Goal: Task Accomplishment & Management: Manage account settings

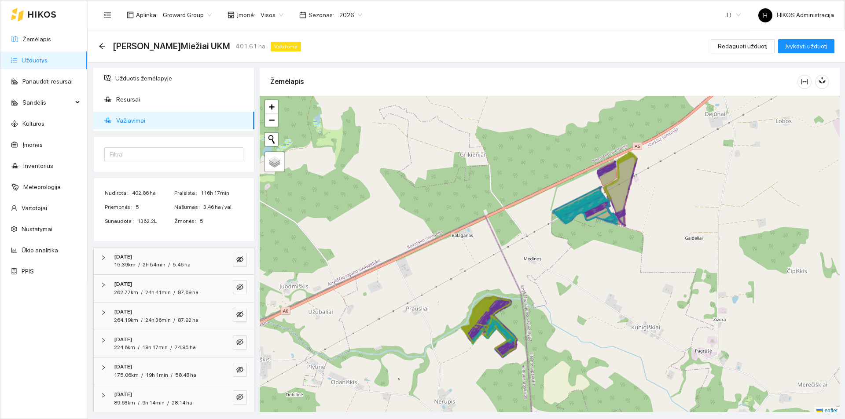
scroll to position [3, 0]
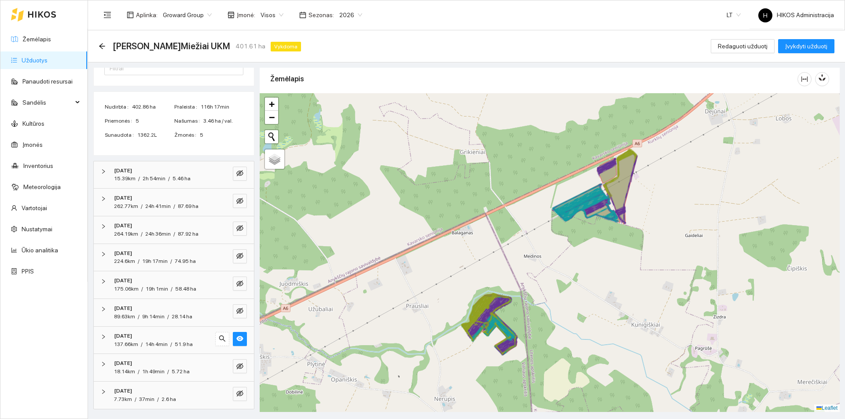
click at [435, 6] on div "Aplinka : Groward Group Įmonė : Visos Sezonas : 2026 LT H HIKOS Administracija" at bounding box center [467, 14] width 736 height 29
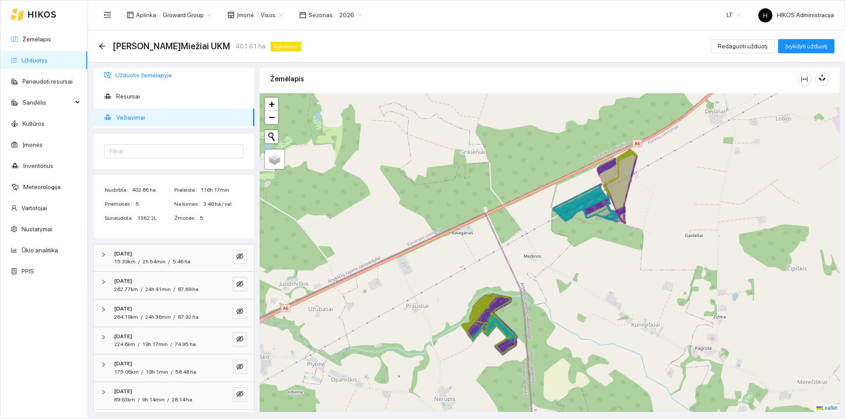
scroll to position [0, 0]
click at [159, 77] on span "Užduotis žemėlapyje" at bounding box center [181, 79] width 132 height 18
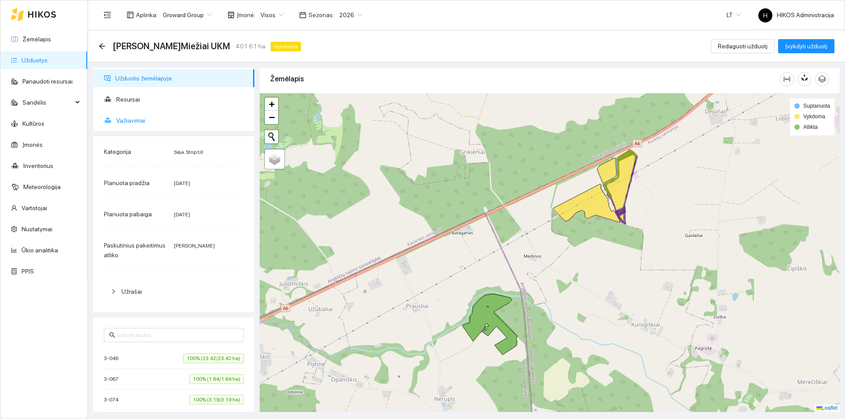
click at [152, 117] on span "Važiavimai" at bounding box center [181, 121] width 131 height 18
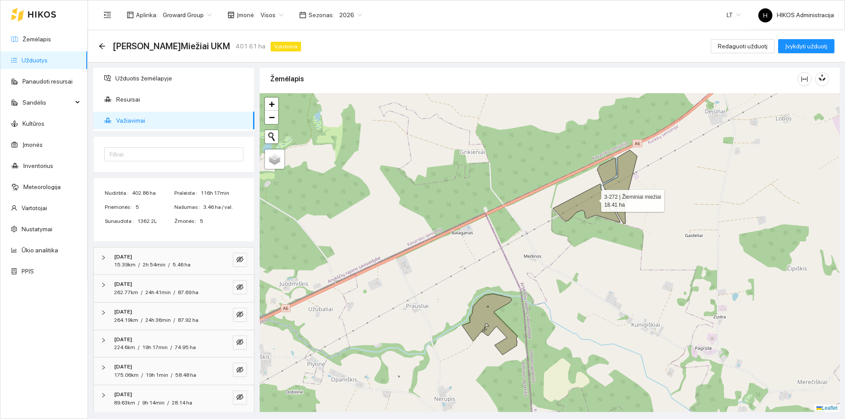
click at [597, 195] on icon at bounding box center [586, 203] width 67 height 39
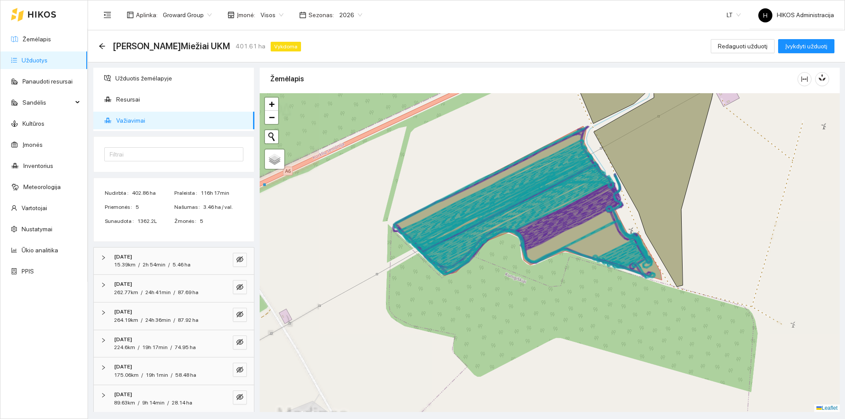
click at [599, 222] on icon at bounding box center [527, 203] width 269 height 154
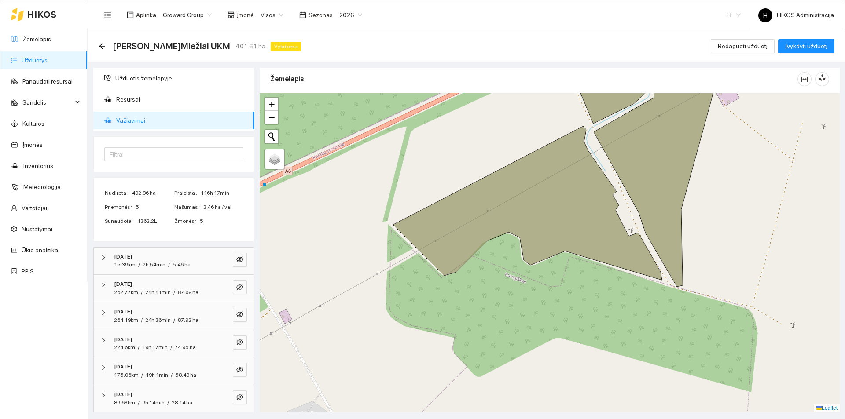
click at [599, 222] on icon at bounding box center [527, 203] width 269 height 154
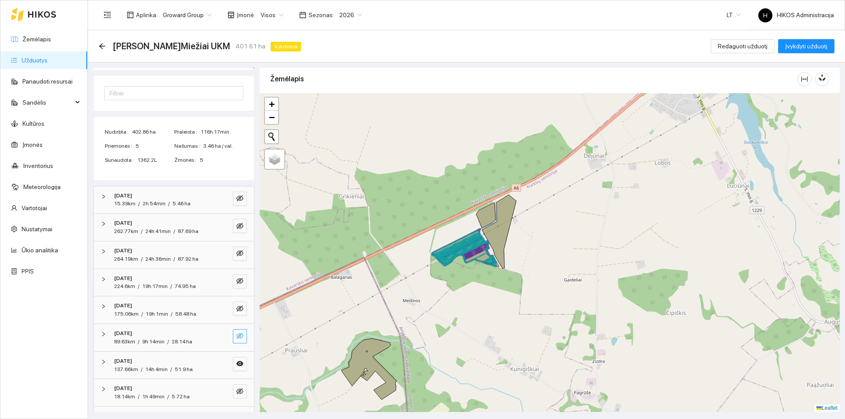
scroll to position [86, 0]
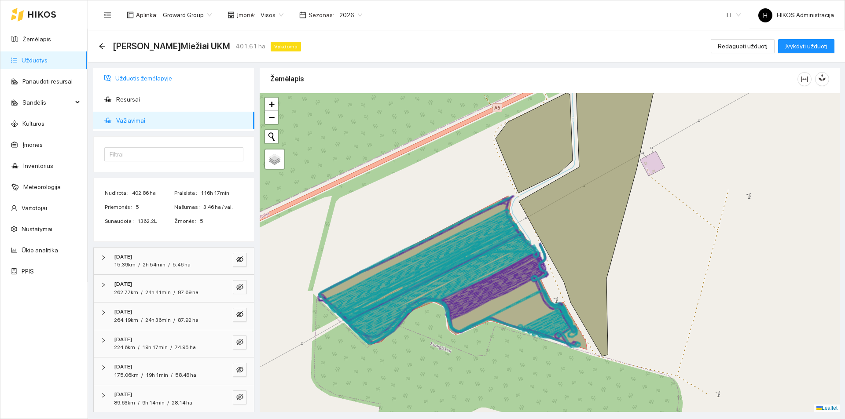
click at [146, 72] on span "Užduotis žemėlapyje" at bounding box center [181, 79] width 132 height 18
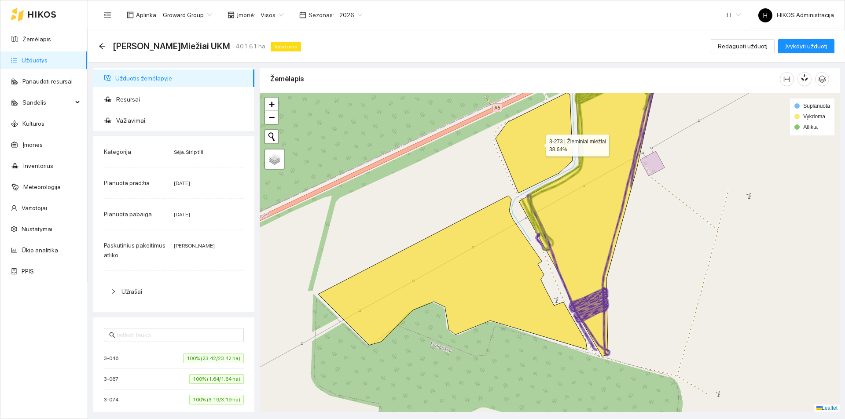
click at [519, 151] on icon at bounding box center [534, 143] width 77 height 100
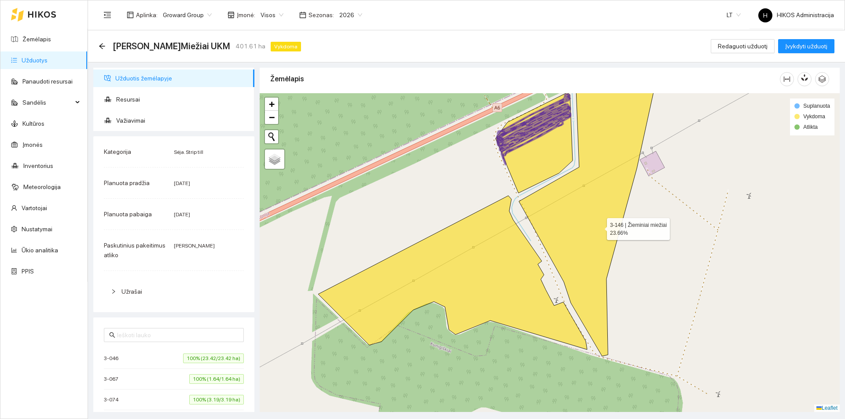
click at [599, 227] on icon at bounding box center [587, 208] width 136 height 296
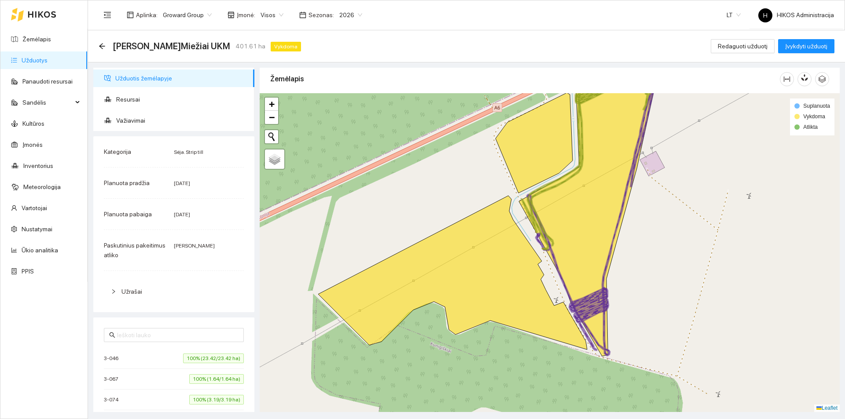
click at [492, 238] on icon at bounding box center [452, 273] width 269 height 154
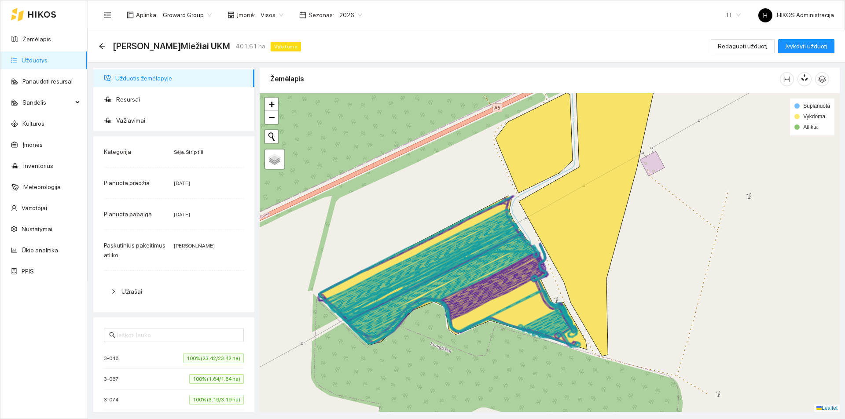
click at [499, 239] on icon at bounding box center [428, 270] width 180 height 93
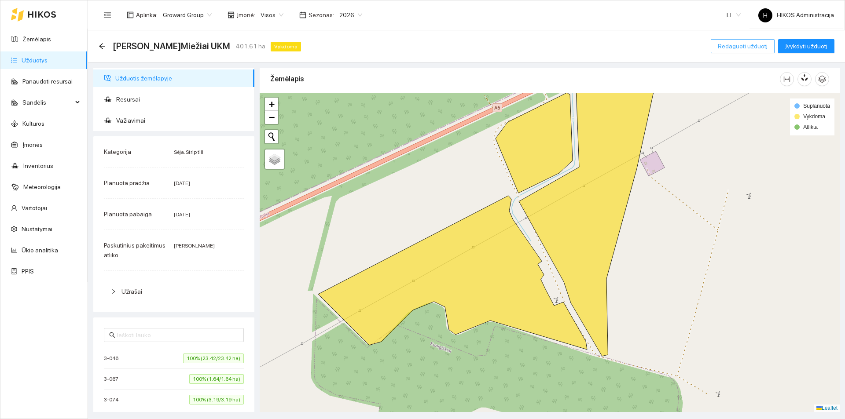
click at [728, 42] on span "Redaguoti užduotį" at bounding box center [743, 46] width 50 height 10
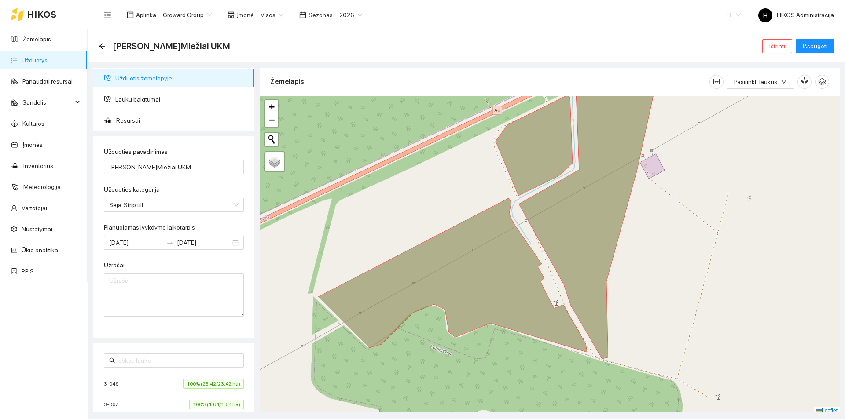
type input "[DATE]"
click at [123, 102] on span "Laukų baigtumai" at bounding box center [181, 100] width 132 height 18
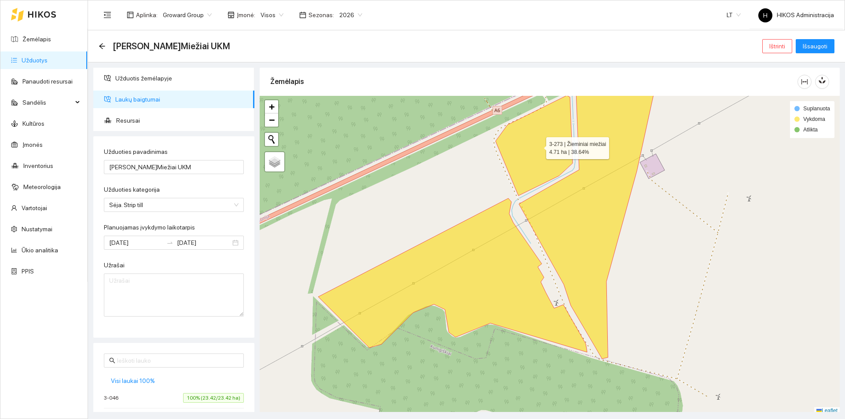
click at [520, 158] on icon at bounding box center [534, 146] width 77 height 100
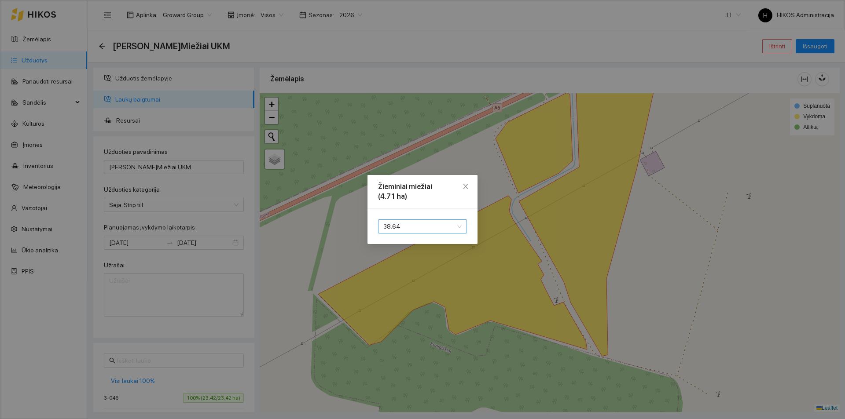
click at [413, 224] on span "38.64" at bounding box center [422, 226] width 78 height 13
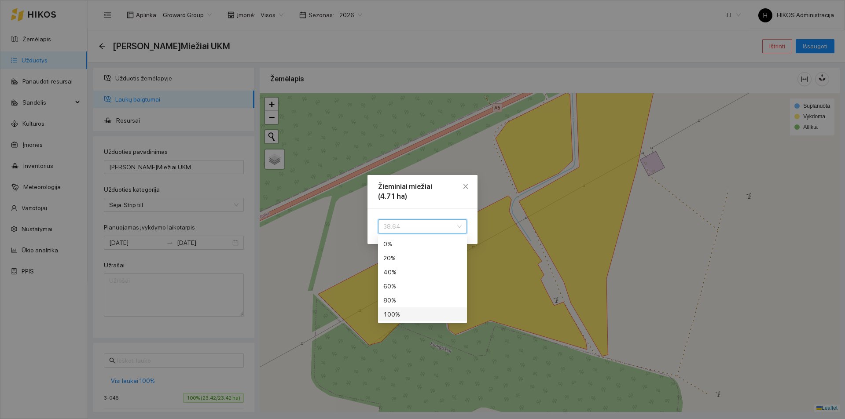
click at [397, 313] on div "100 %" at bounding box center [422, 315] width 78 height 10
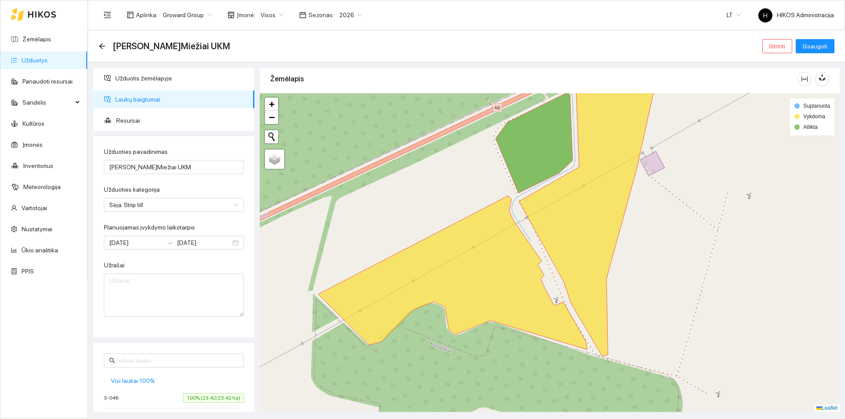
click at [474, 262] on body "Žemėlapis Užduotys Panaudoti resursai Sandėlis Kultūros Įmonės Inventorius Mete…" at bounding box center [422, 209] width 845 height 419
click at [489, 259] on icon at bounding box center [452, 273] width 269 height 154
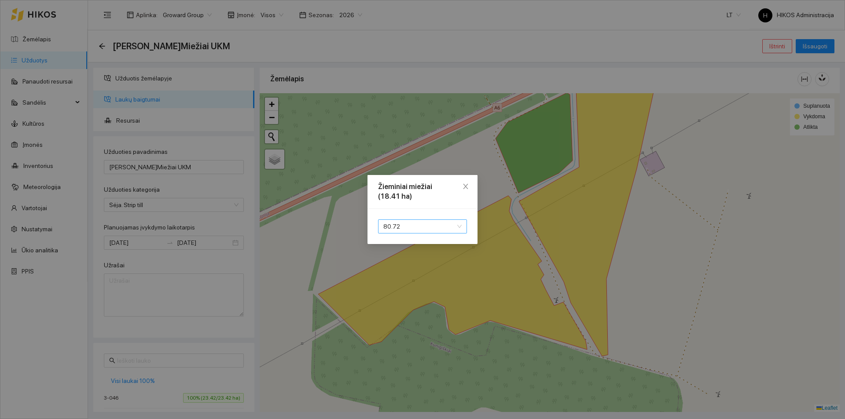
click at [438, 222] on span "80.72" at bounding box center [422, 226] width 78 height 13
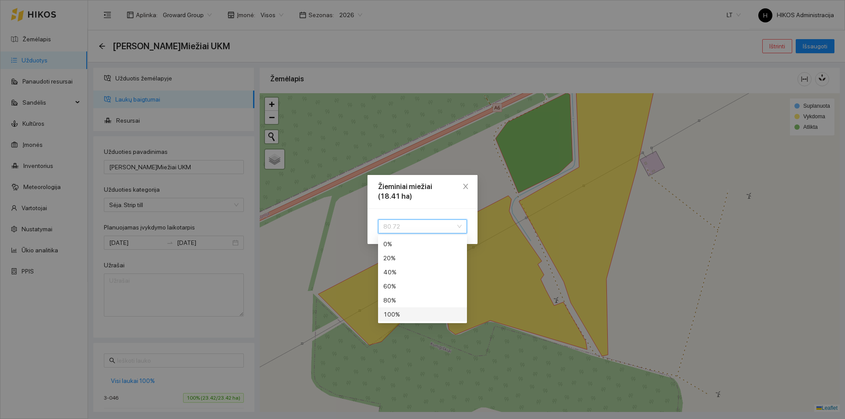
click at [398, 316] on div "100 %" at bounding box center [422, 315] width 78 height 10
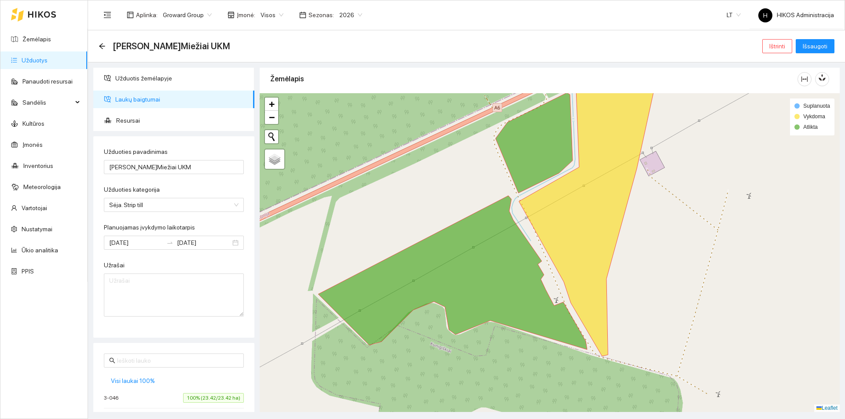
click at [597, 215] on body "Žemėlapis Užduotys Panaudoti resursai Sandėlis Kultūros Įmonės Inventorius Mete…" at bounding box center [422, 209] width 845 height 419
click at [582, 223] on icon at bounding box center [587, 208] width 136 height 296
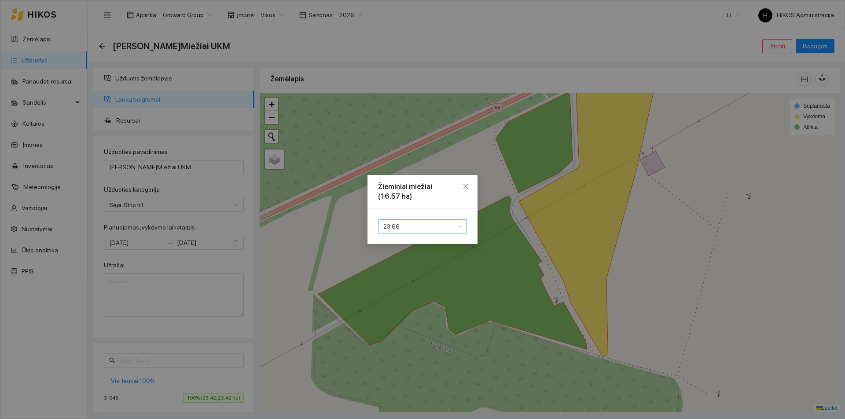
click at [415, 226] on span "23.66" at bounding box center [422, 226] width 78 height 13
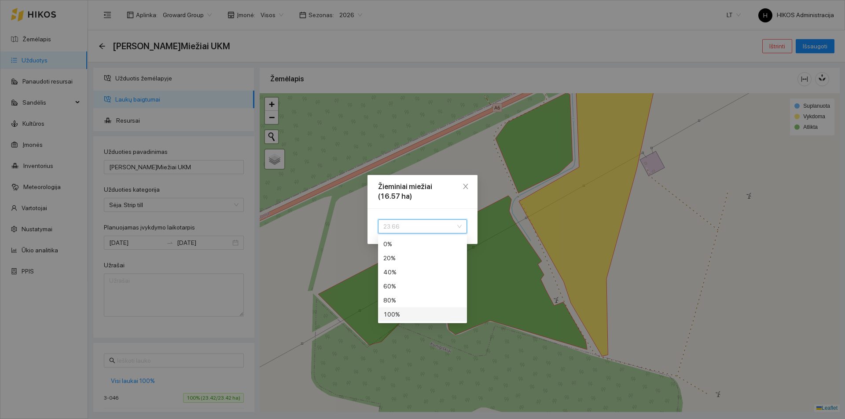
click at [408, 309] on div "100 %" at bounding box center [422, 315] width 89 height 14
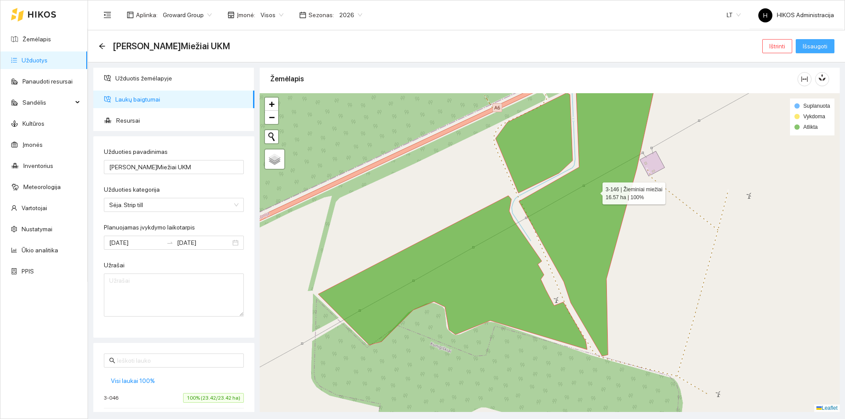
click at [814, 48] on span "Išsaugoti" at bounding box center [815, 46] width 25 height 10
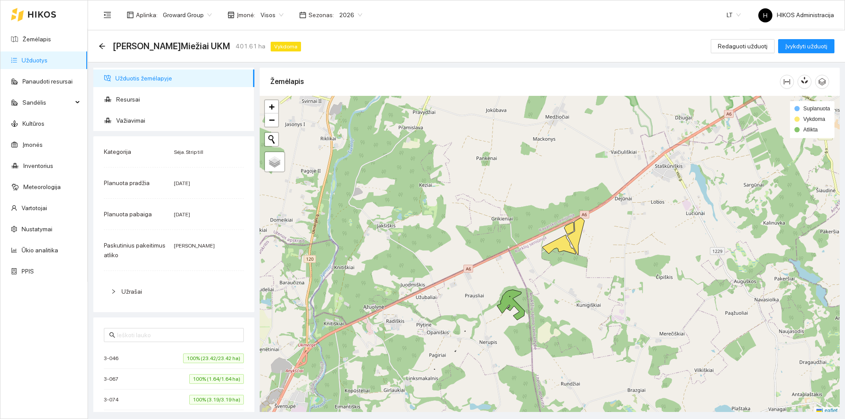
scroll to position [3, 0]
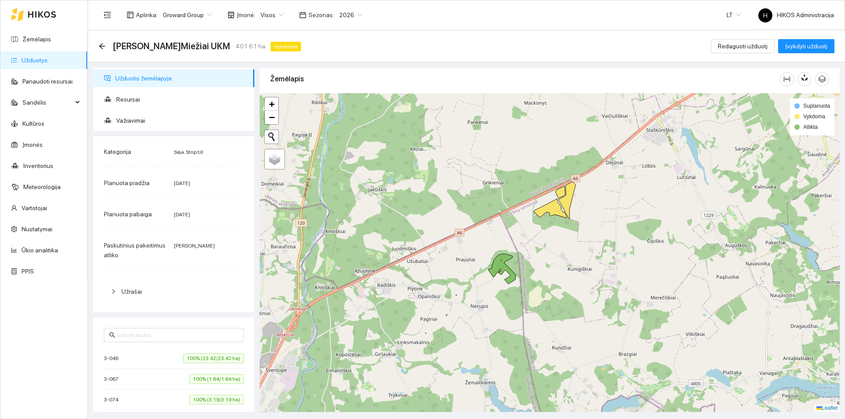
drag, startPoint x: 583, startPoint y: 269, endPoint x: 573, endPoint y: 232, distance: 37.8
click at [574, 233] on div at bounding box center [550, 252] width 580 height 319
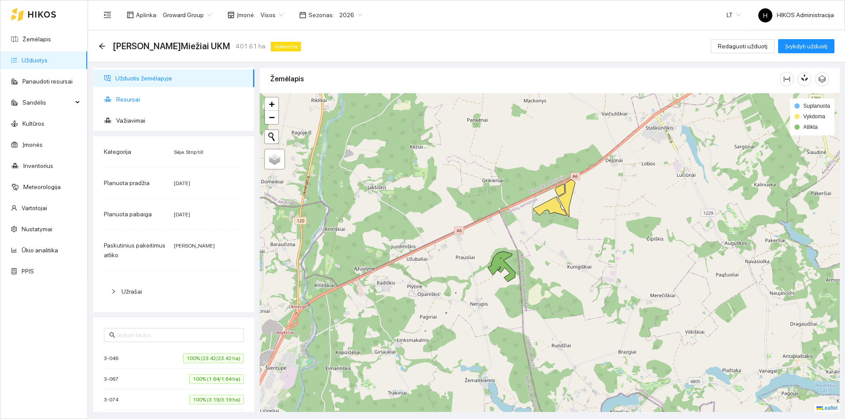
click at [158, 105] on span "Resursai" at bounding box center [181, 100] width 131 height 18
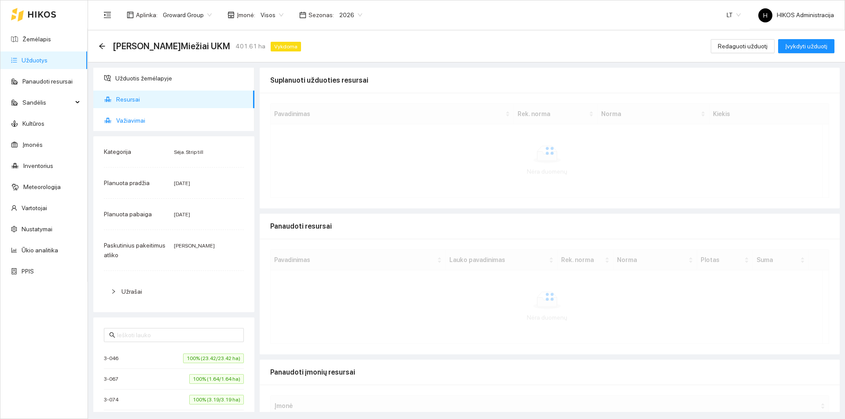
drag, startPoint x: 166, startPoint y: 118, endPoint x: 168, endPoint y: 68, distance: 50.6
click at [166, 118] on span "Važiavimai" at bounding box center [181, 121] width 131 height 18
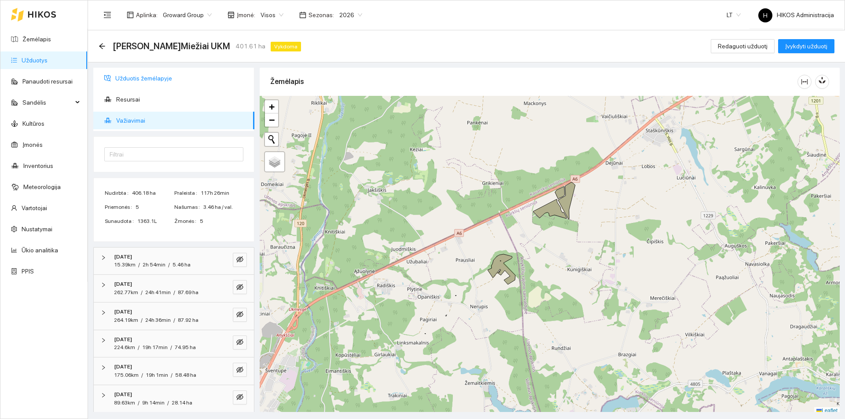
click at [167, 75] on span "Užduotis žemėlapyje" at bounding box center [181, 79] width 132 height 18
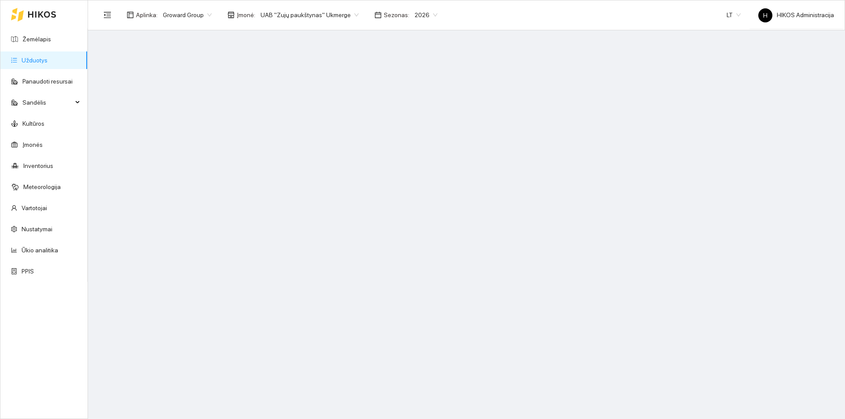
click at [305, 18] on span "UAB "Zujų paukštynas" Ukmerge" at bounding box center [310, 14] width 98 height 13
click at [274, 31] on div "Visos" at bounding box center [305, 32] width 96 height 10
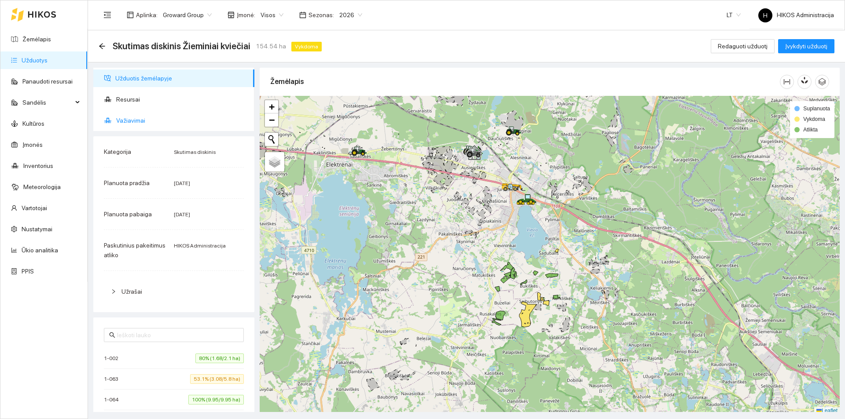
click at [175, 121] on span "Važiavimai" at bounding box center [181, 121] width 131 height 18
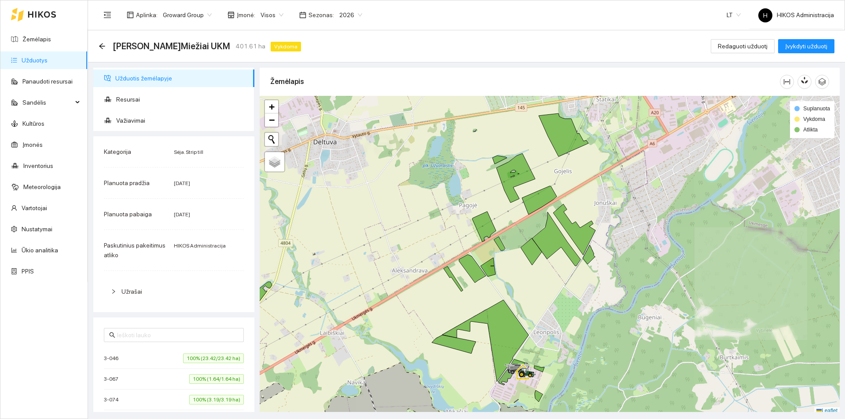
click at [570, 233] on icon at bounding box center [574, 229] width 42 height 51
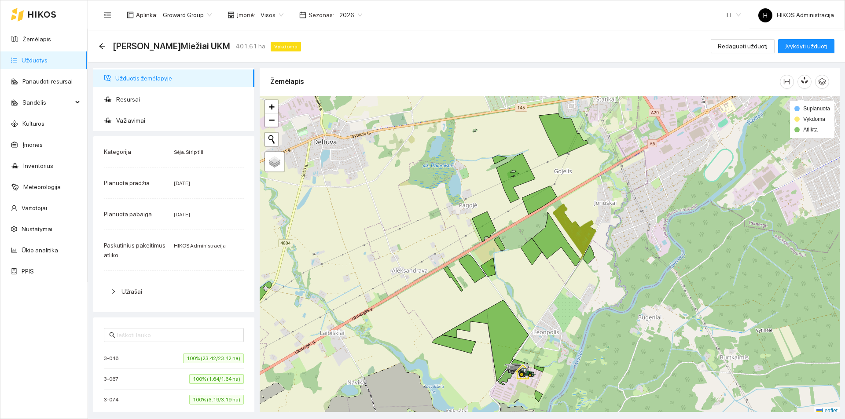
scroll to position [3, 0]
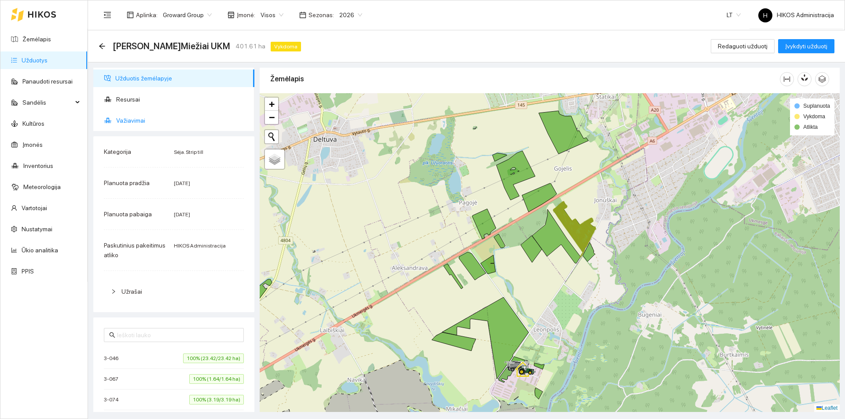
click at [164, 122] on span "Važiavimai" at bounding box center [181, 121] width 131 height 18
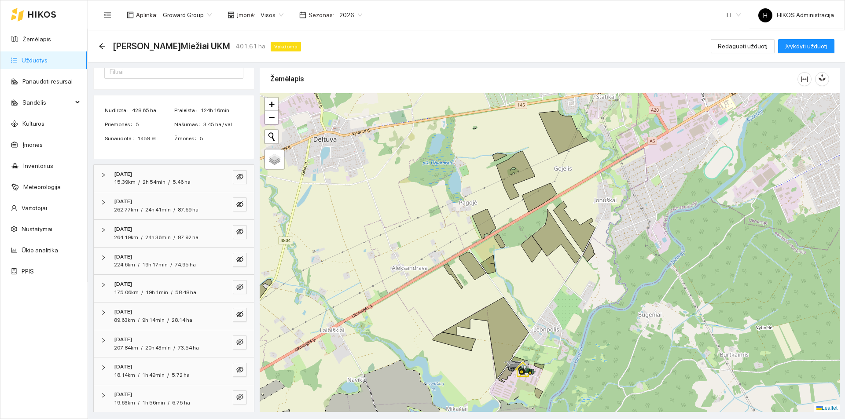
scroll to position [86, 0]
